Goal: Book appointment/travel/reservation

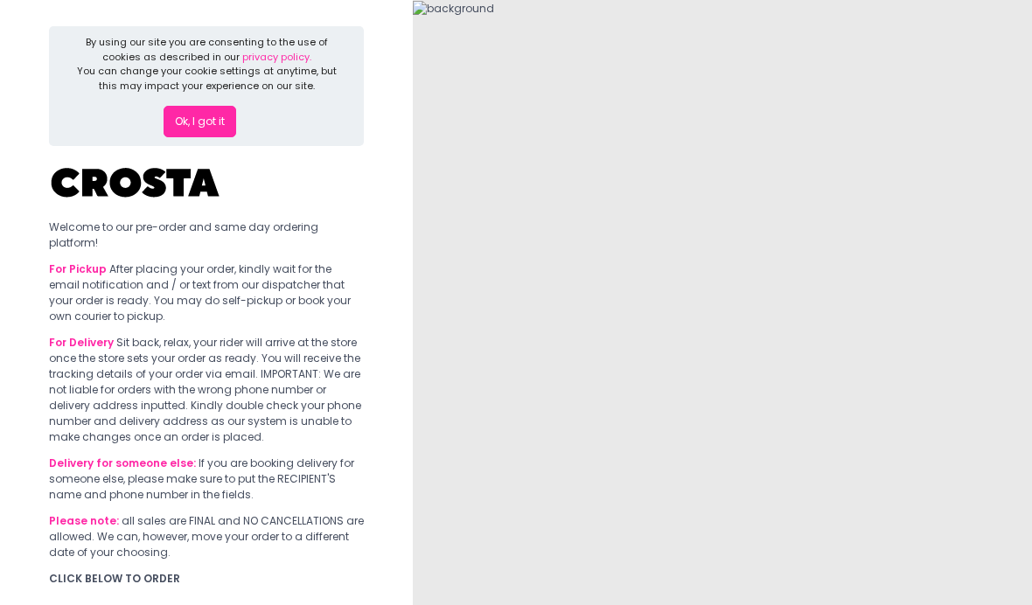
click at [181, 120] on button "Ok, I got it" at bounding box center [200, 121] width 73 height 31
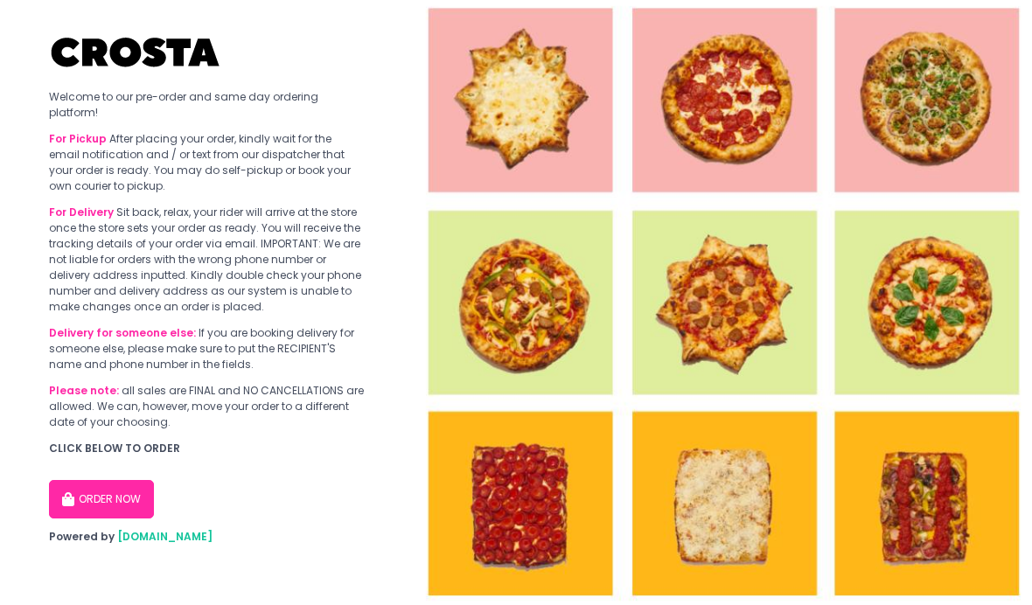
click at [142, 506] on button "ORDER NOW" at bounding box center [101, 499] width 105 height 38
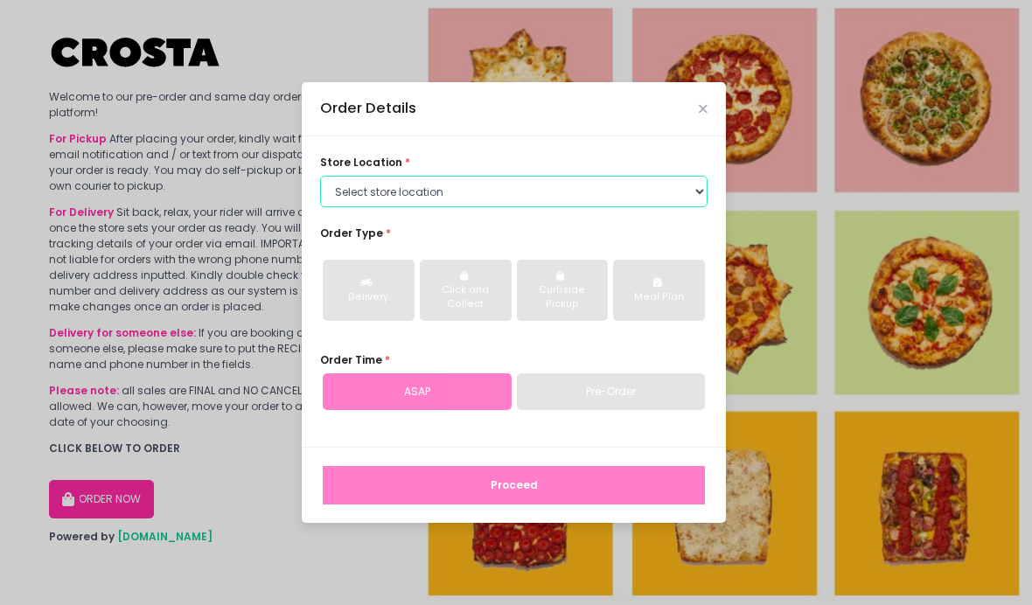
click at [482, 207] on select "Select store location [PERSON_NAME] Pizza - [PERSON_NAME] Pizza - [GEOGRAPHIC_D…" at bounding box center [513, 191] width 387 height 31
select select "5fabb2e53664a8677beaeb89"
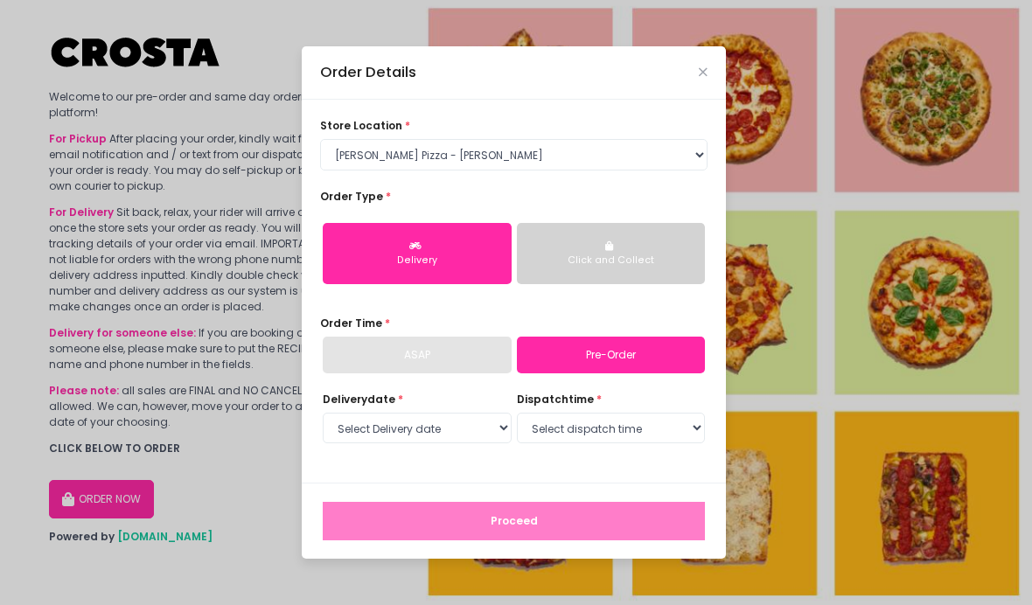
click at [562, 268] on div "Click and Collect" at bounding box center [611, 261] width 166 height 14
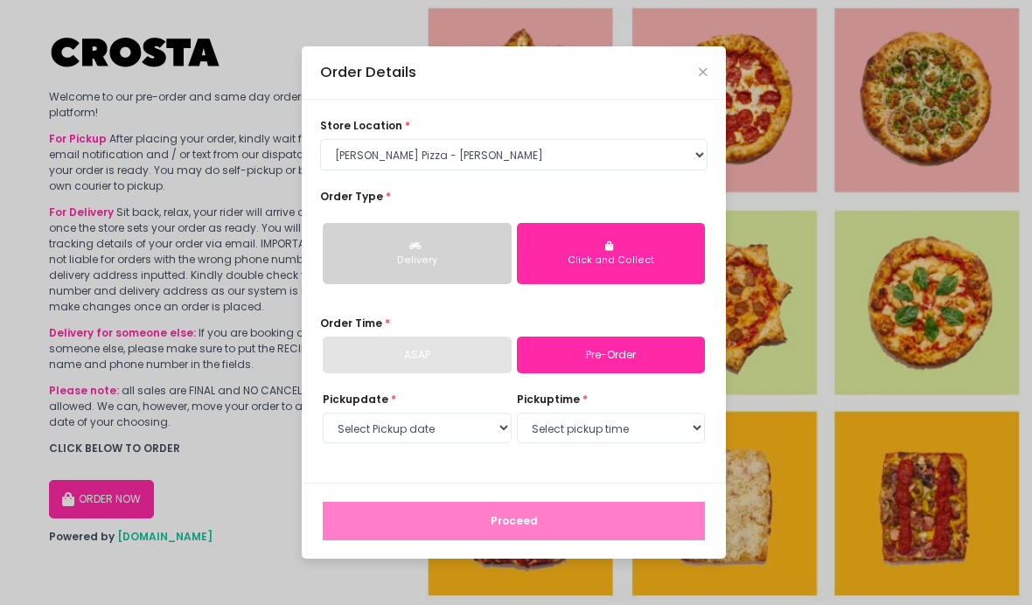
scroll to position [62, 0]
click at [486, 413] on select "Select Pickup date [DATE] [DATE] [DATE] [DATE] [DATE] [DATE]" at bounding box center [417, 428] width 189 height 31
select select "[DATE]"
click at [574, 413] on select "Select pickup time 12:00 PM - 12:30 PM 12:30 PM - 01:00 PM 01:00 PM - 01:30 PM …" at bounding box center [611, 428] width 189 height 31
click at [591, 422] on div "Pickup date * Select Pickup date [DATE] [DATE] [DATE] [DATE] [DATE] [DATE] pick…" at bounding box center [513, 428] width 387 height 73
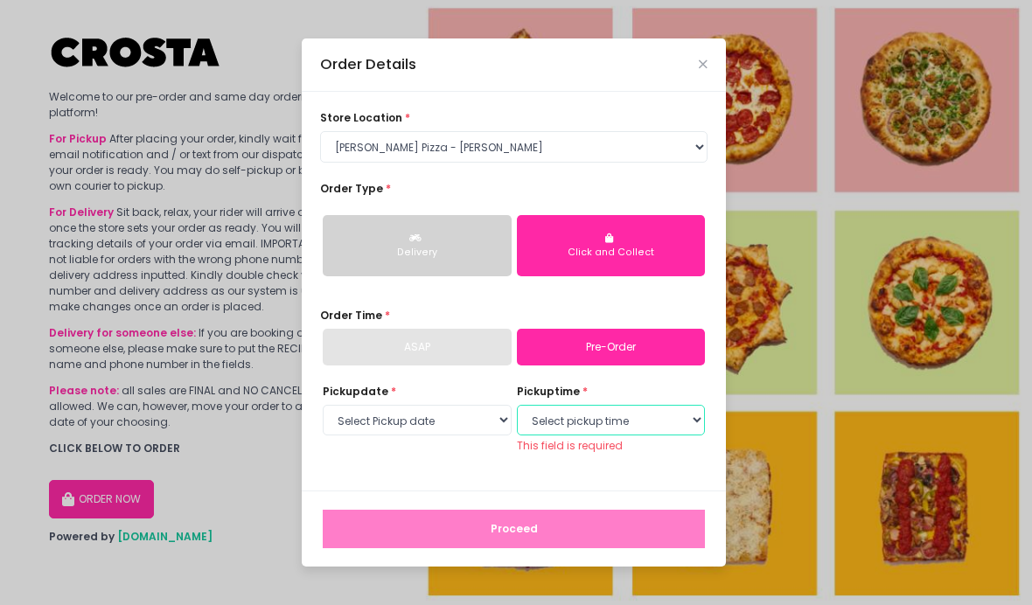
click at [593, 405] on select "Select pickup time 12:00 PM - 12:30 PM 12:30 PM - 01:00 PM 01:00 PM - 01:30 PM …" at bounding box center [611, 420] width 189 height 31
select select "19:00"
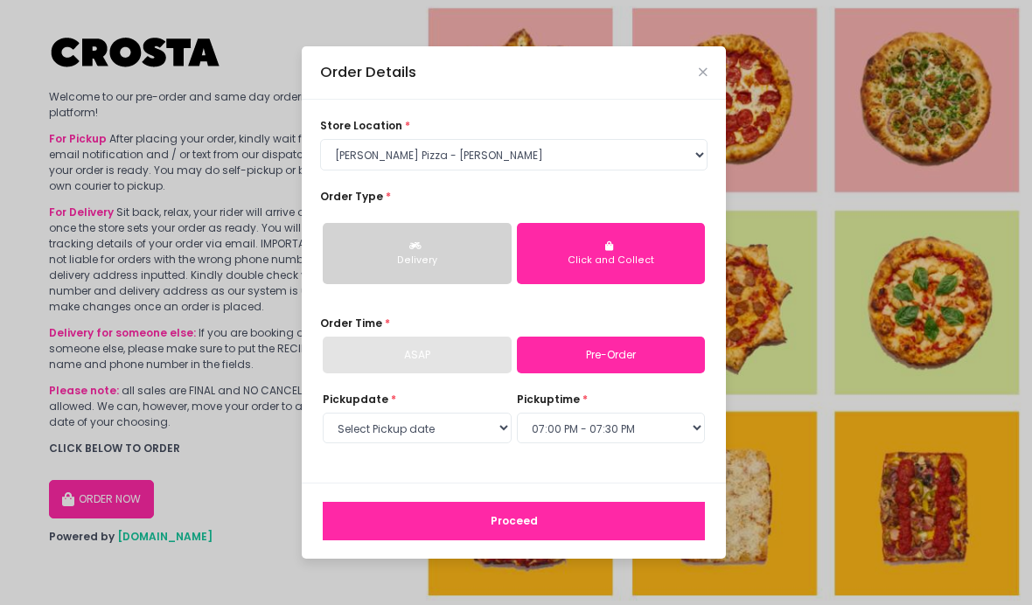
click at [526, 502] on button "Proceed" at bounding box center [514, 521] width 382 height 38
